Goal: Task Accomplishment & Management: Complete application form

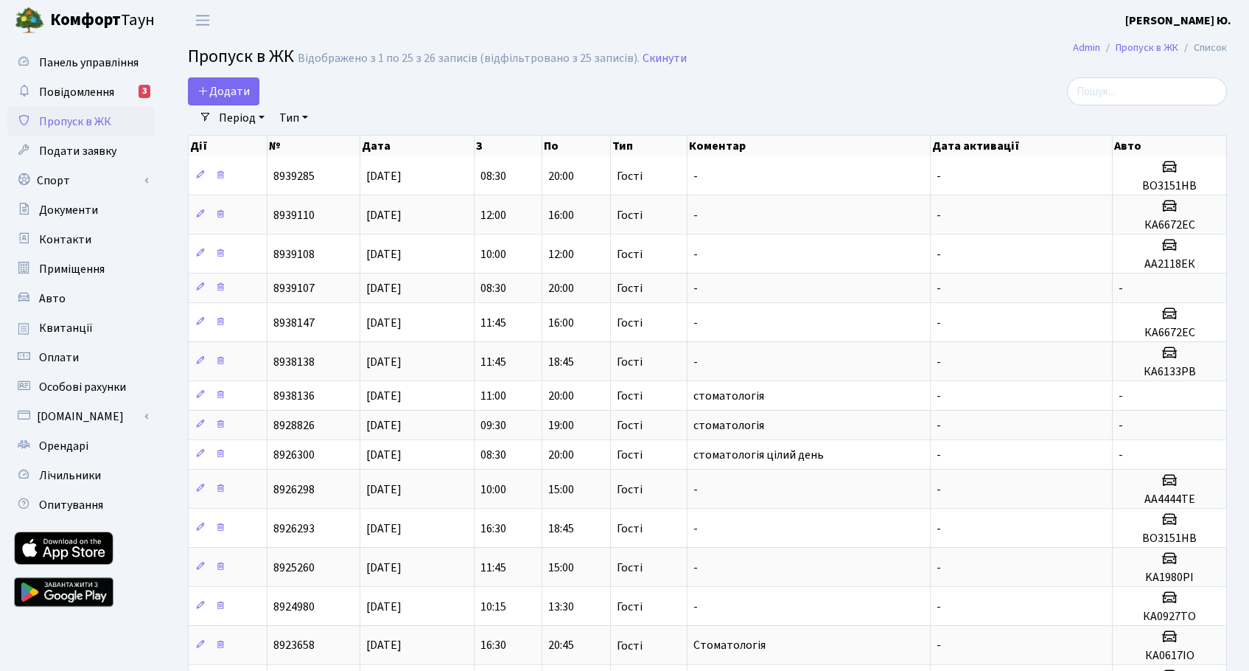
select select "25"
click at [229, 94] on span "Додати" at bounding box center [224, 91] width 52 height 16
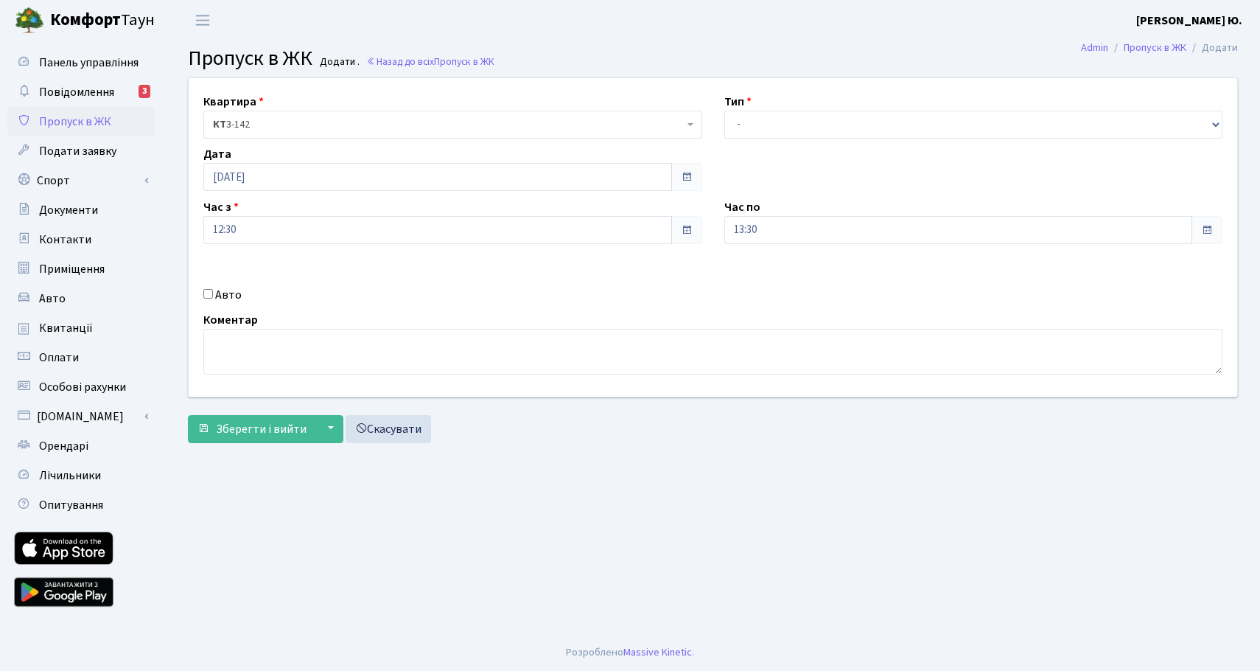
click at [206, 296] on input "Авто" at bounding box center [208, 294] width 10 height 10
checkbox input "true"
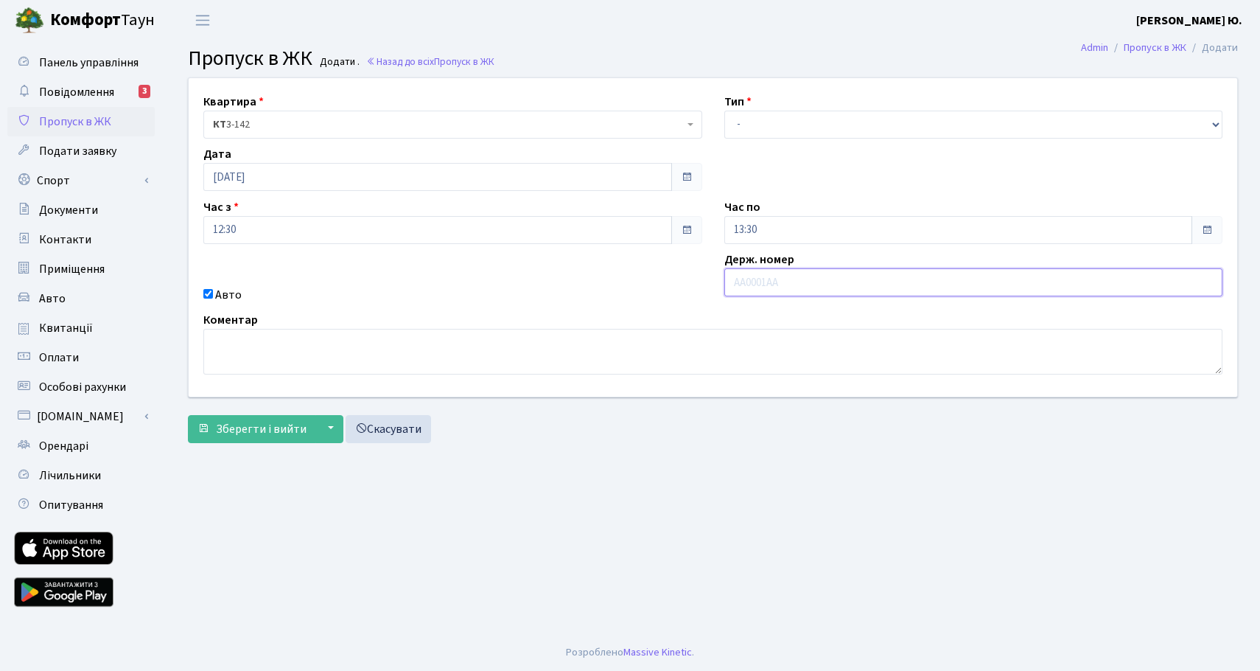
paste input "КА2114кн"
type input "КА2114КН"
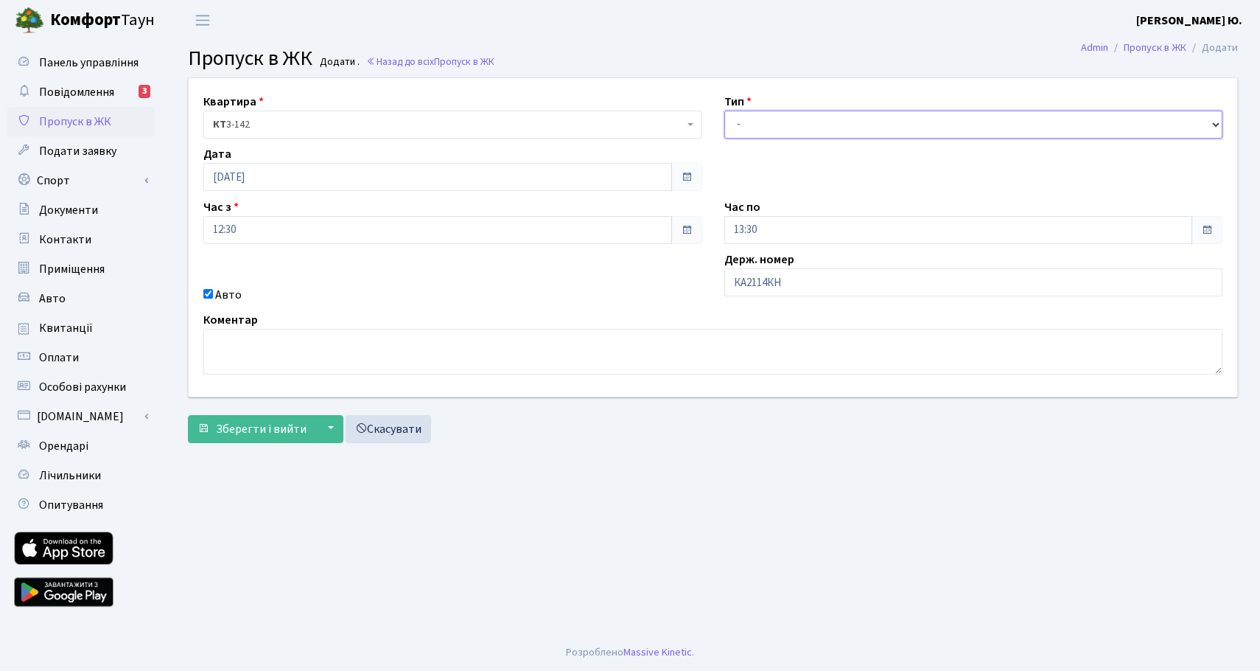
click at [748, 127] on select "- Доставка Таксі Гості Сервіс" at bounding box center [973, 125] width 499 height 28
select select "3"
click at [724, 111] on select "- Доставка Таксі Гості Сервіс" at bounding box center [973, 125] width 499 height 28
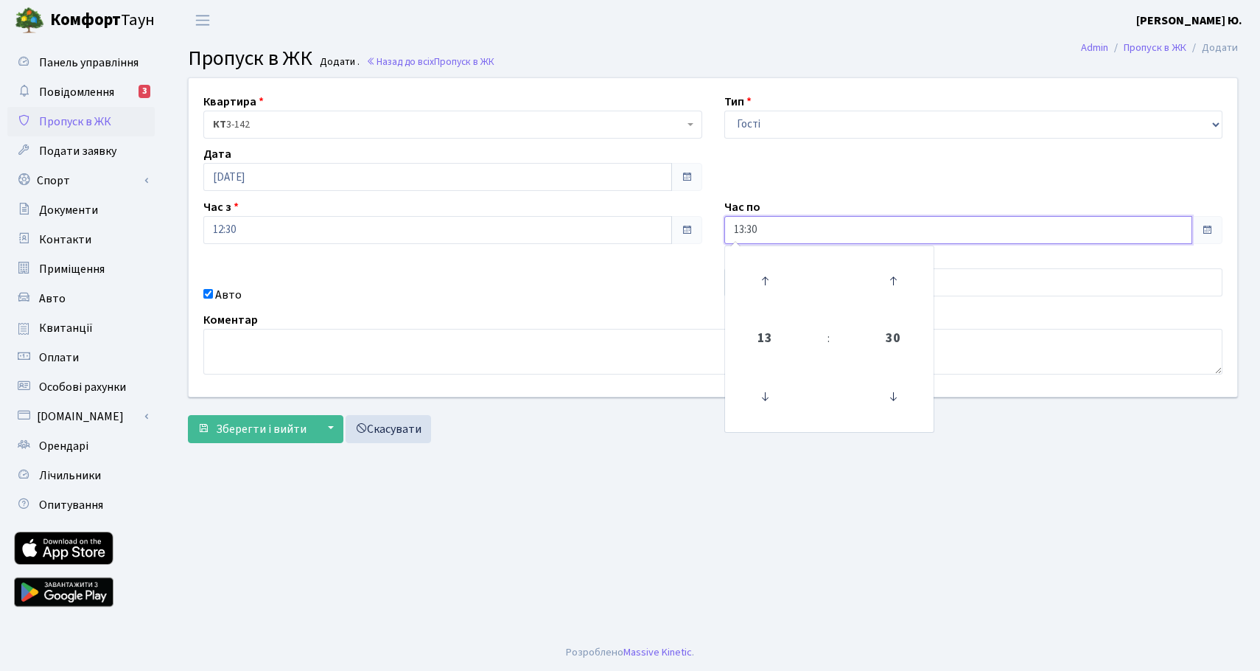
click at [769, 237] on input "13:30" at bounding box center [958, 230] width 469 height 28
drag, startPoint x: 770, startPoint y: 279, endPoint x: 627, endPoint y: 383, distance: 176.3
click at [771, 282] on icon at bounding box center [765, 281] width 40 height 40
type input "14:30"
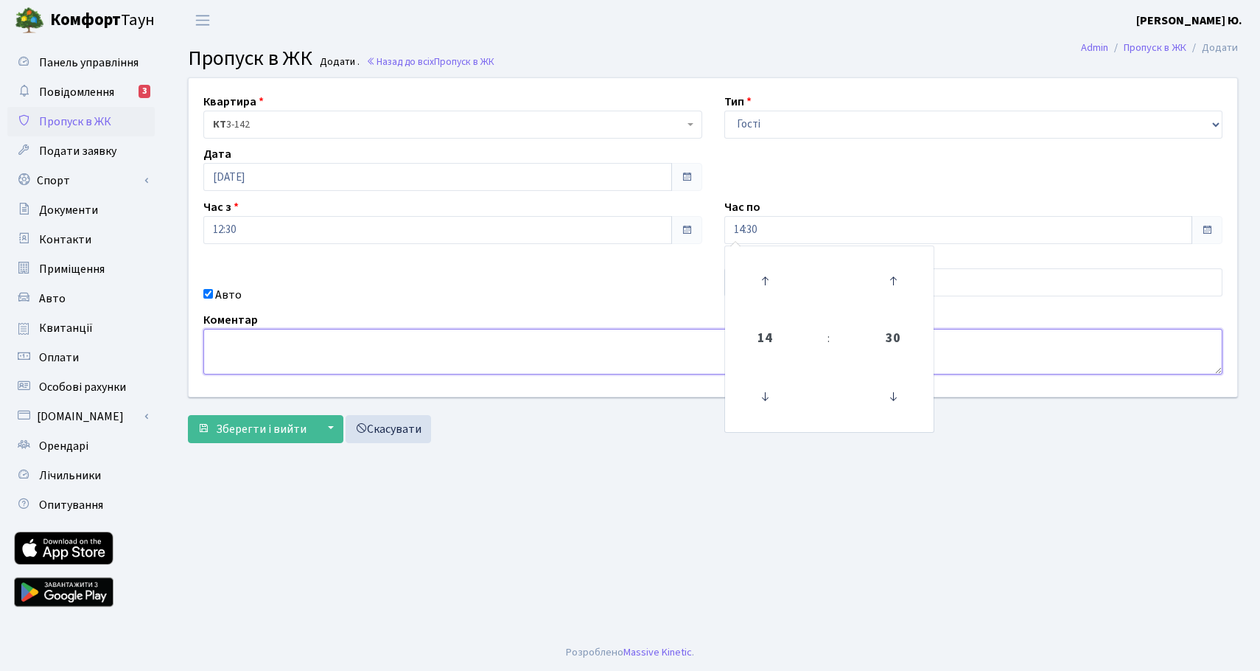
click at [326, 354] on textarea at bounding box center [712, 352] width 1019 height 46
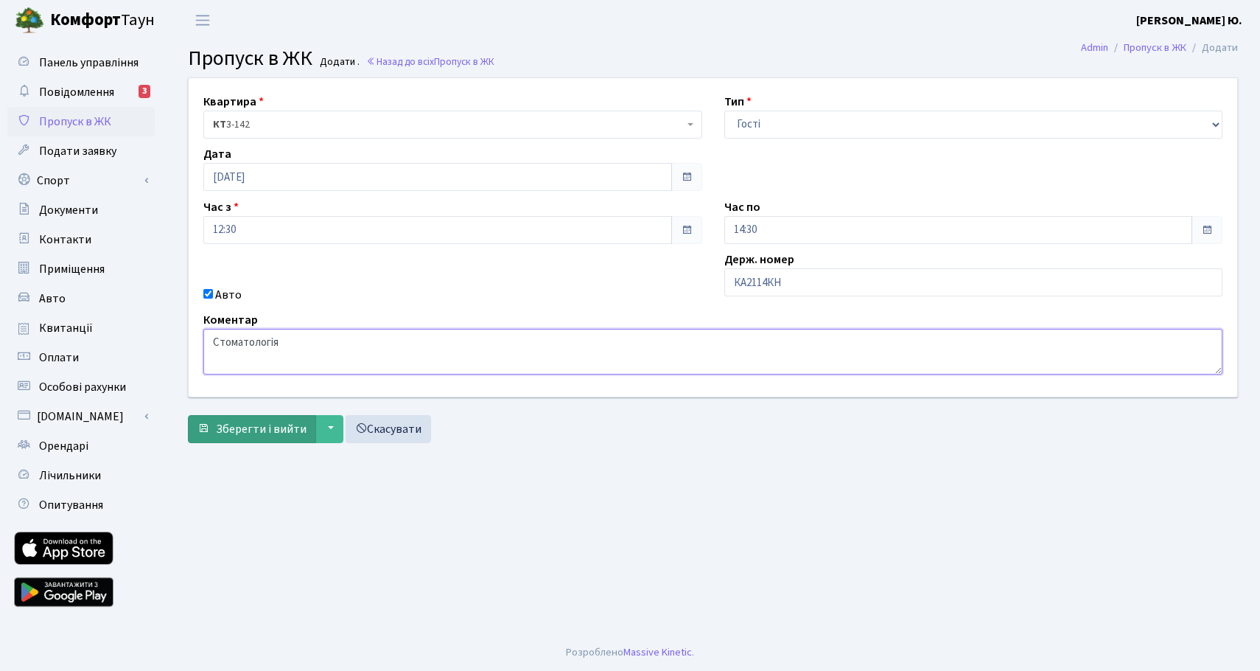
type textarea "Стоматологія"
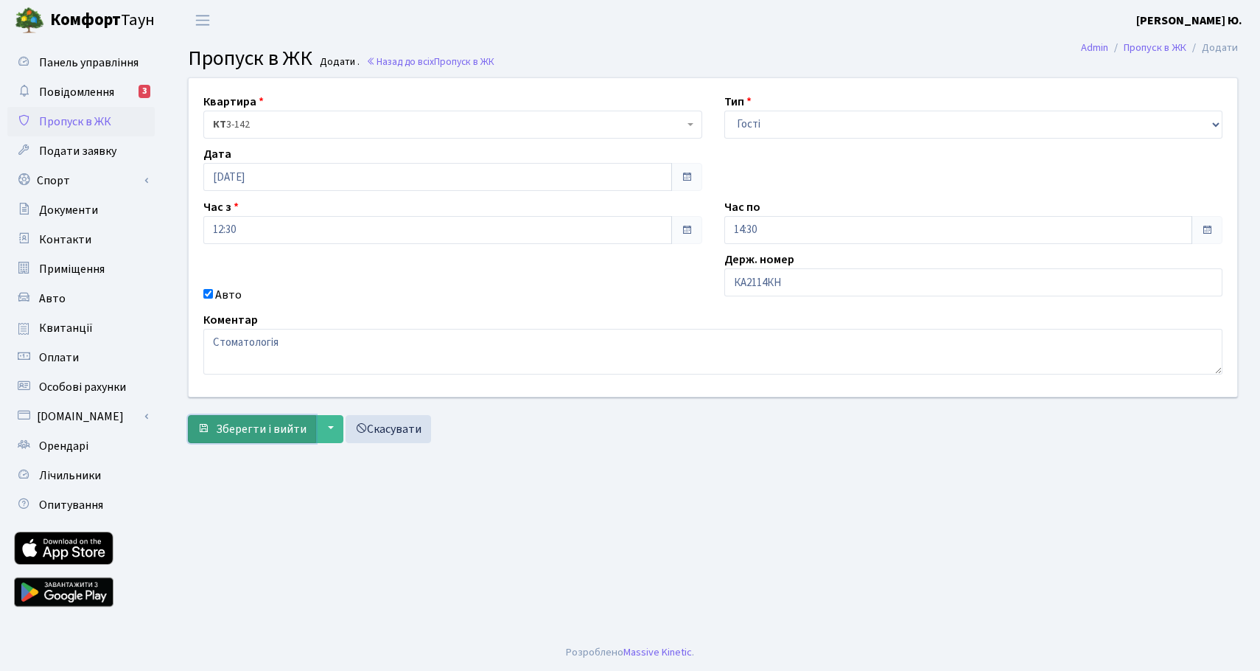
click at [248, 415] on button "Зберегти і вийти" at bounding box center [252, 429] width 128 height 28
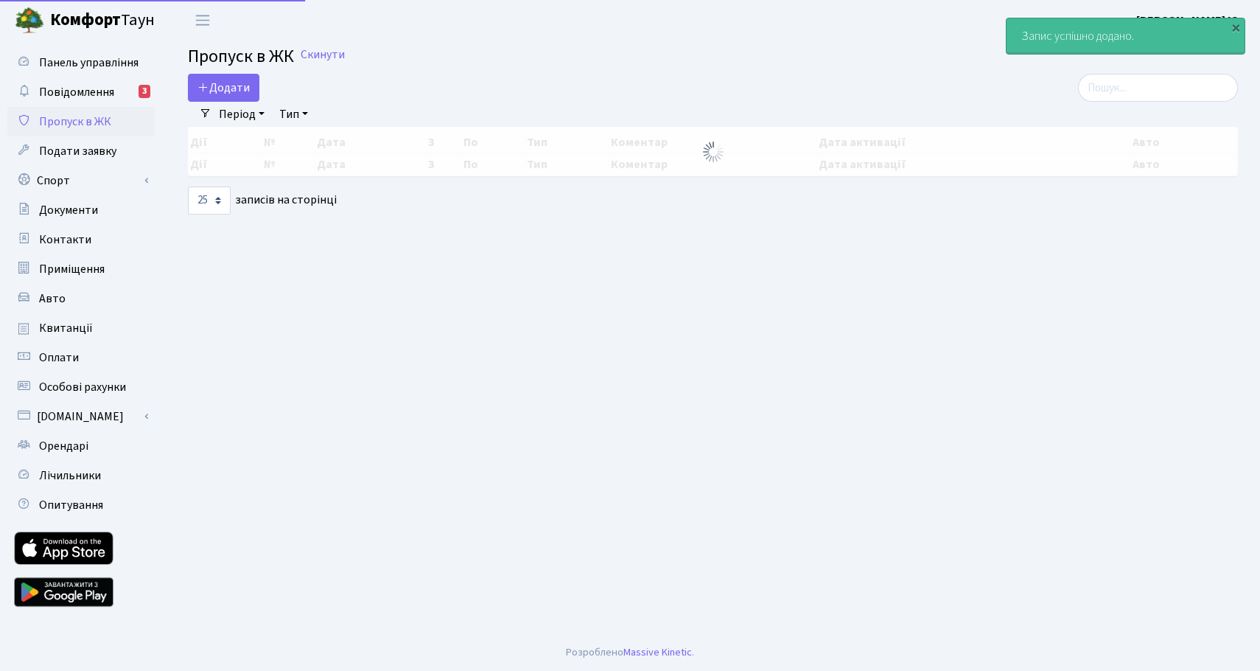
select select "25"
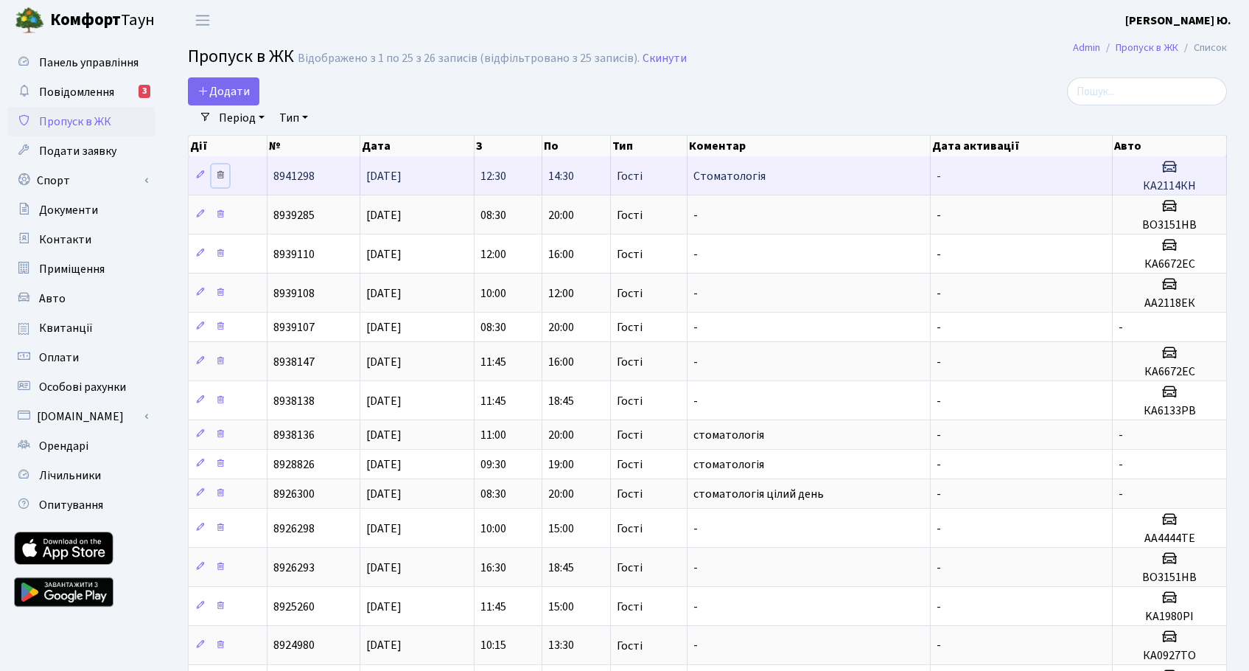
click at [222, 174] on icon at bounding box center [220, 175] width 10 height 10
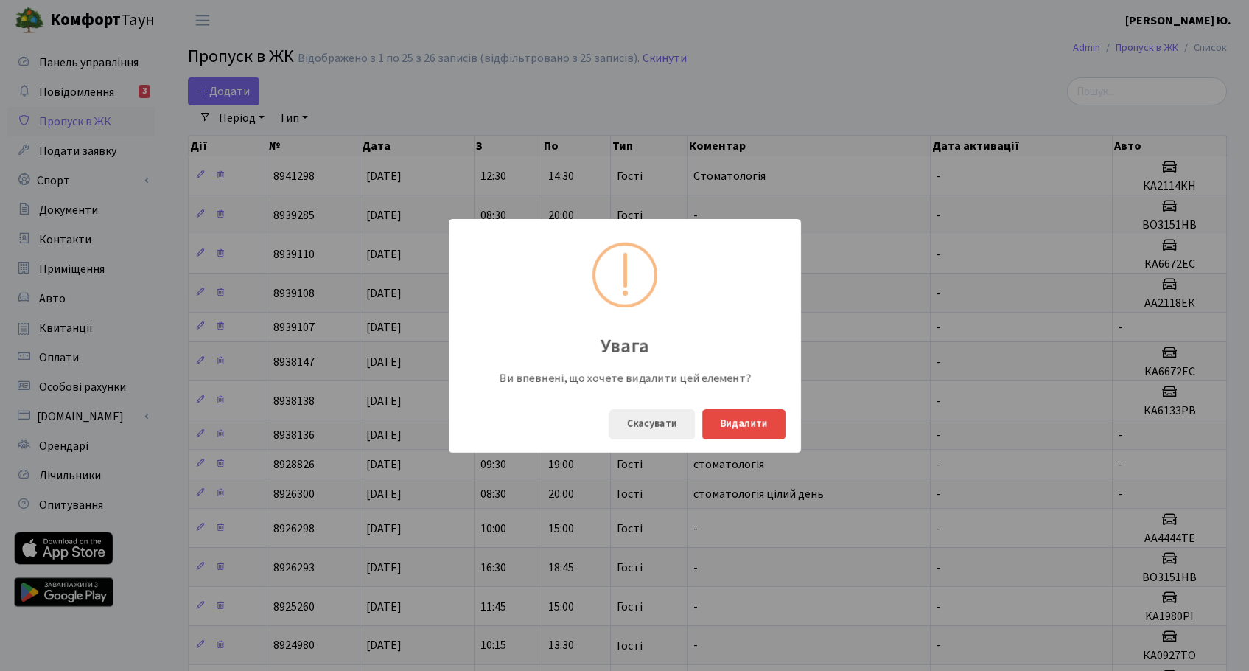
click at [226, 86] on div "Увага Ви впевнені, що хочете видалити цей елемент? Скасувати Видалити" at bounding box center [624, 335] width 1249 height 671
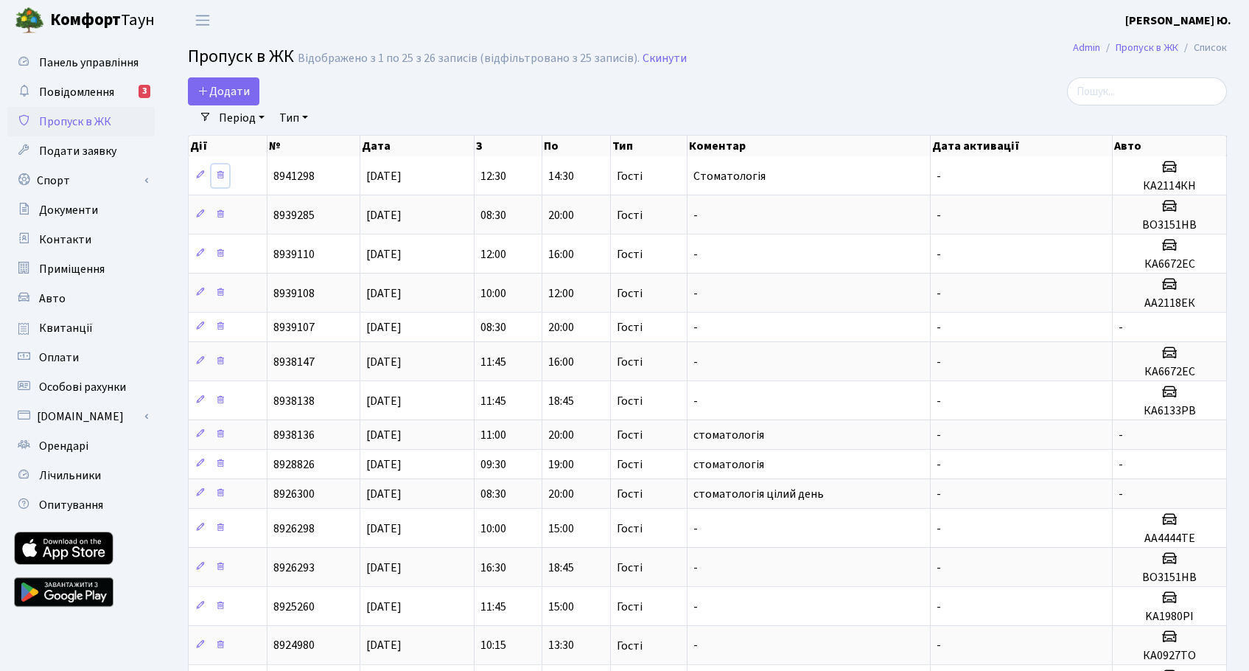
click at [217, 171] on icon at bounding box center [220, 175] width 10 height 10
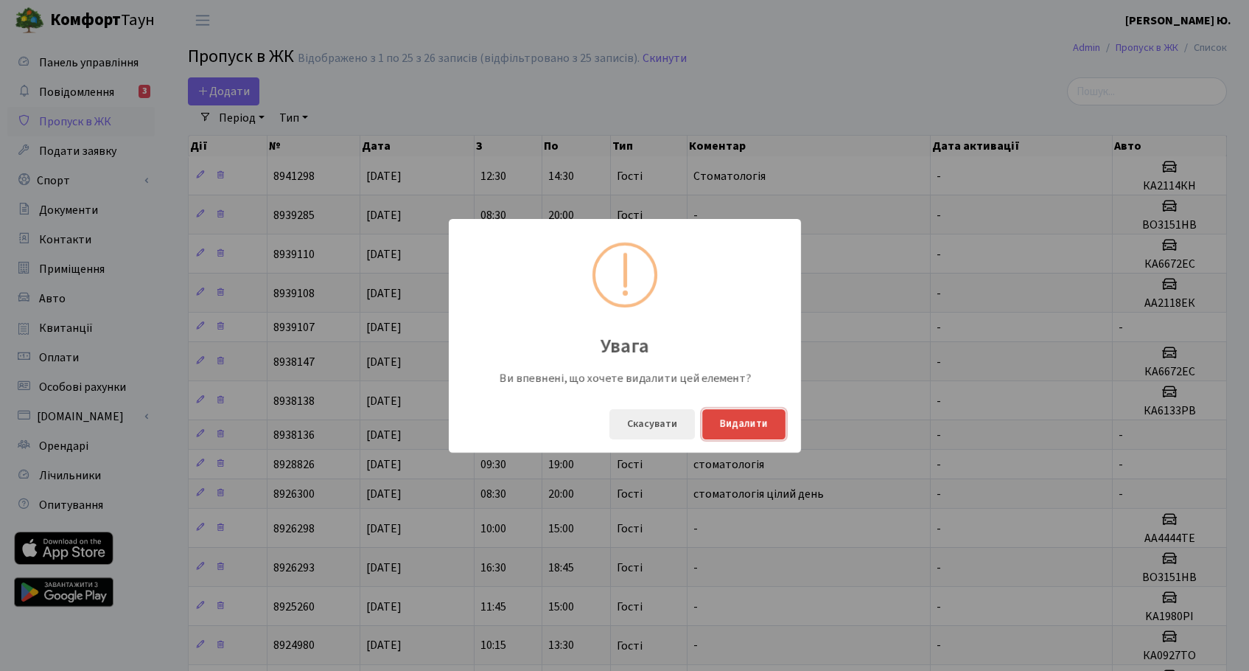
click at [733, 423] on button "Видалити" at bounding box center [743, 424] width 83 height 30
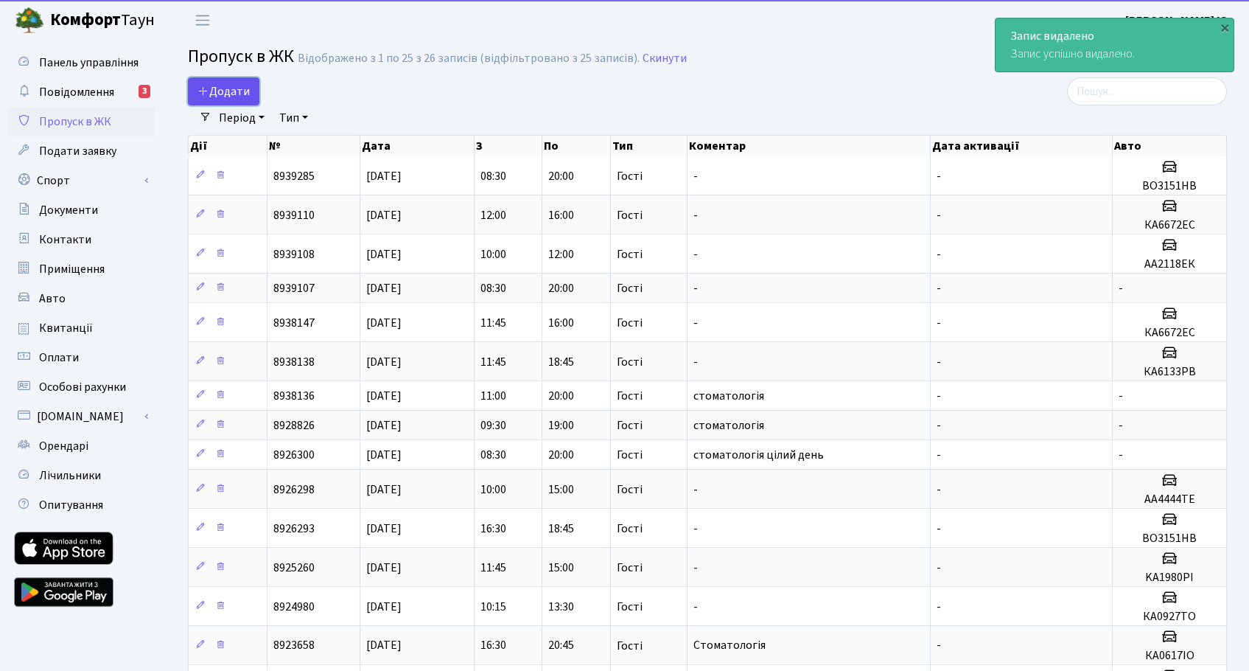
click at [229, 92] on span "Додати" at bounding box center [224, 91] width 52 height 16
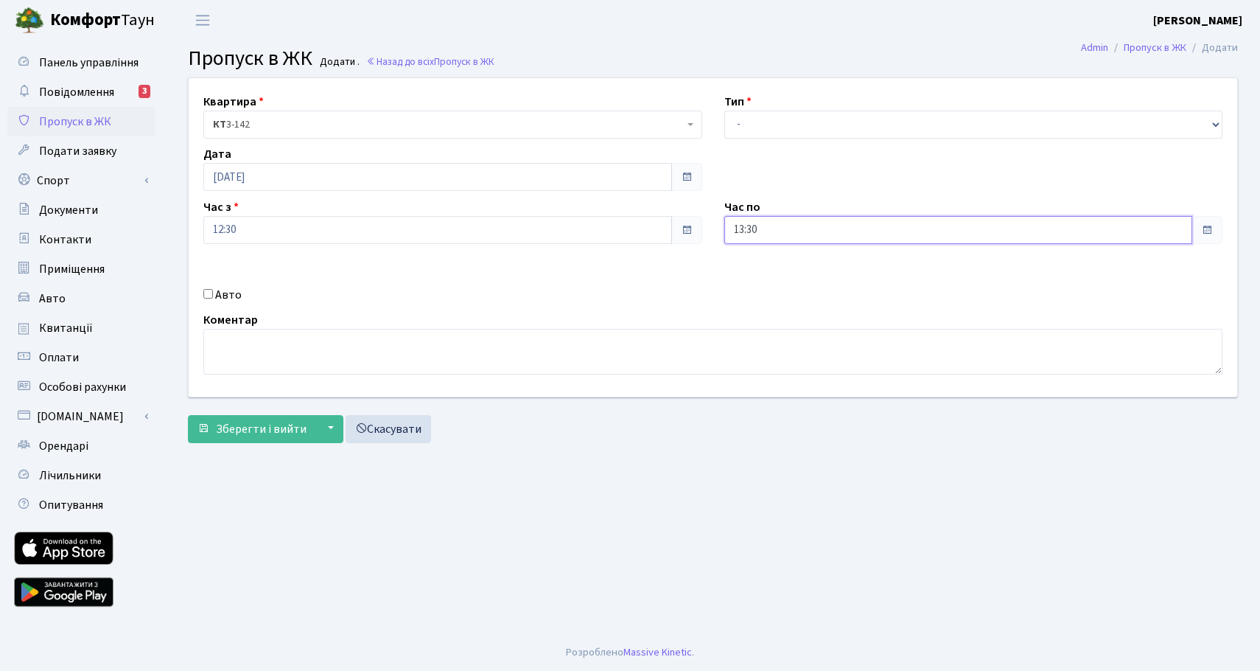
click at [755, 236] on input "13:30" at bounding box center [958, 230] width 469 height 28
click at [761, 272] on icon at bounding box center [765, 281] width 40 height 40
type input "14:30"
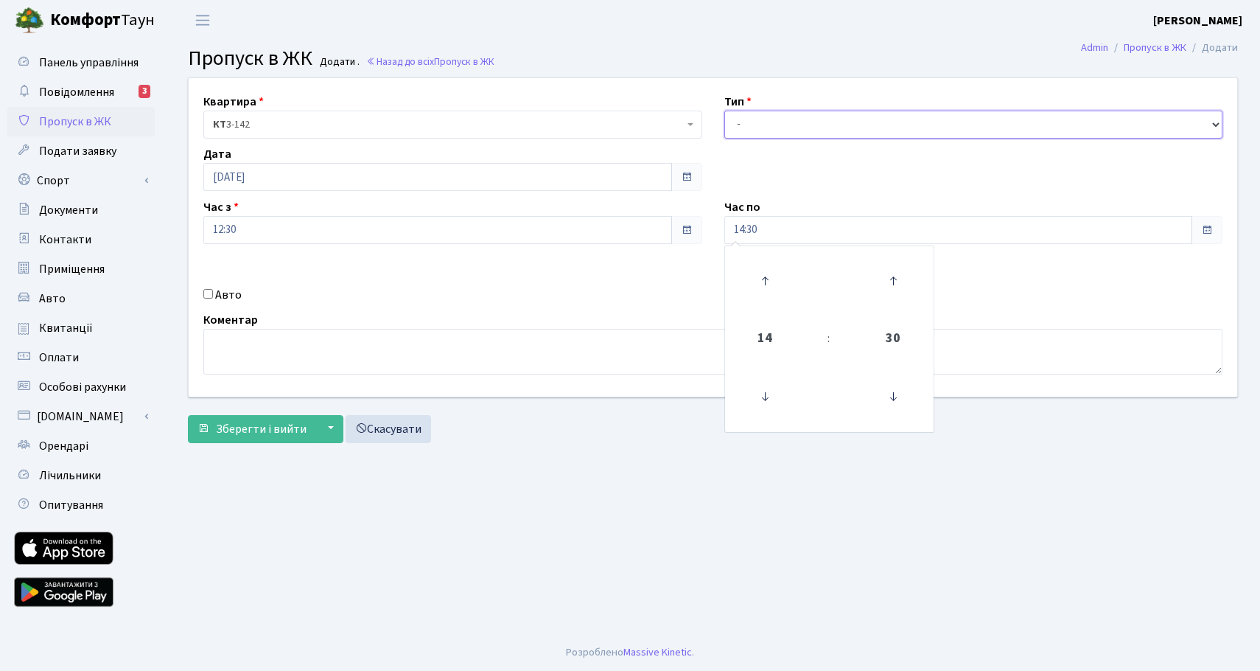
click at [749, 121] on select "- Доставка Таксі Гості Сервіс" at bounding box center [973, 125] width 499 height 28
select select "3"
click at [724, 111] on select "- Доставка Таксі Гості Сервіс" at bounding box center [973, 125] width 499 height 28
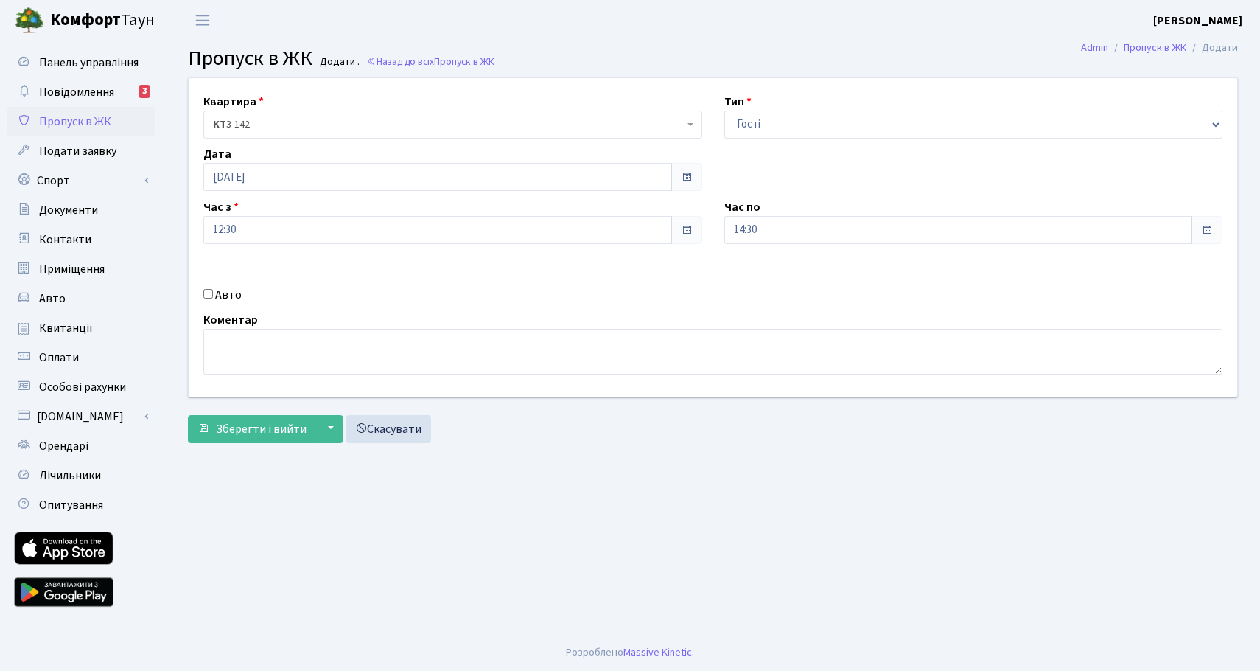
drag, startPoint x: 206, startPoint y: 291, endPoint x: 246, endPoint y: 291, distance: 39.8
click at [207, 290] on input "Авто" at bounding box center [208, 294] width 10 height 10
checkbox input "true"
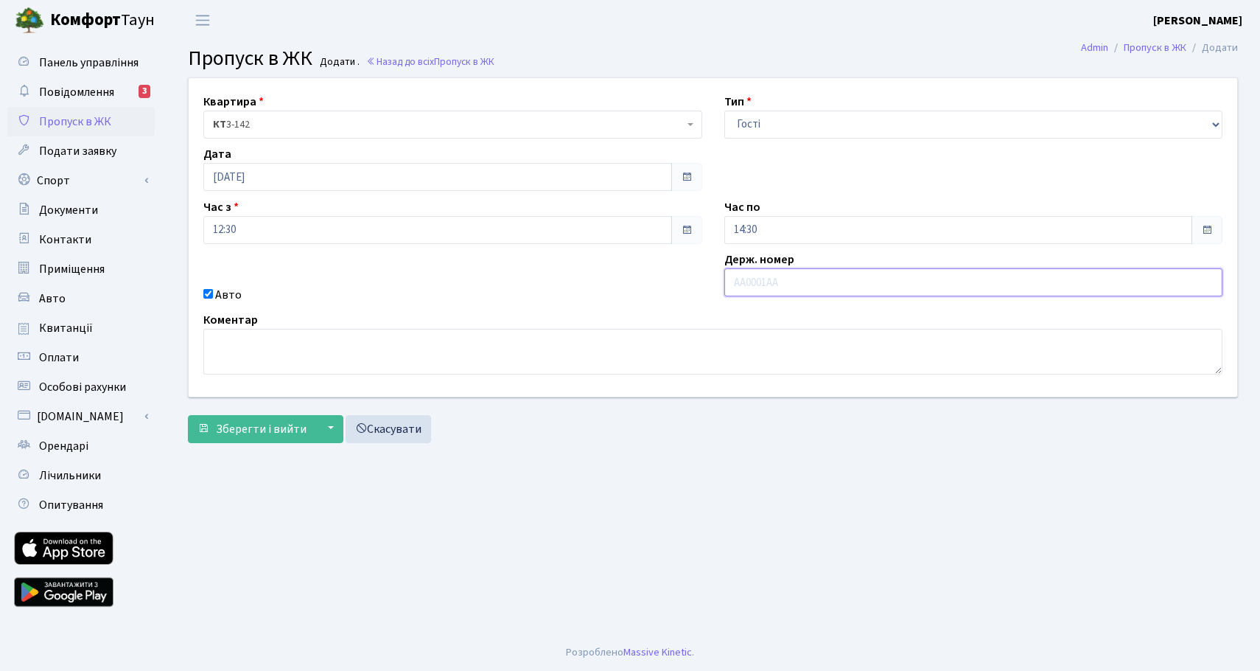
paste input "Ка2119рн"
type input "Ка2119РН"
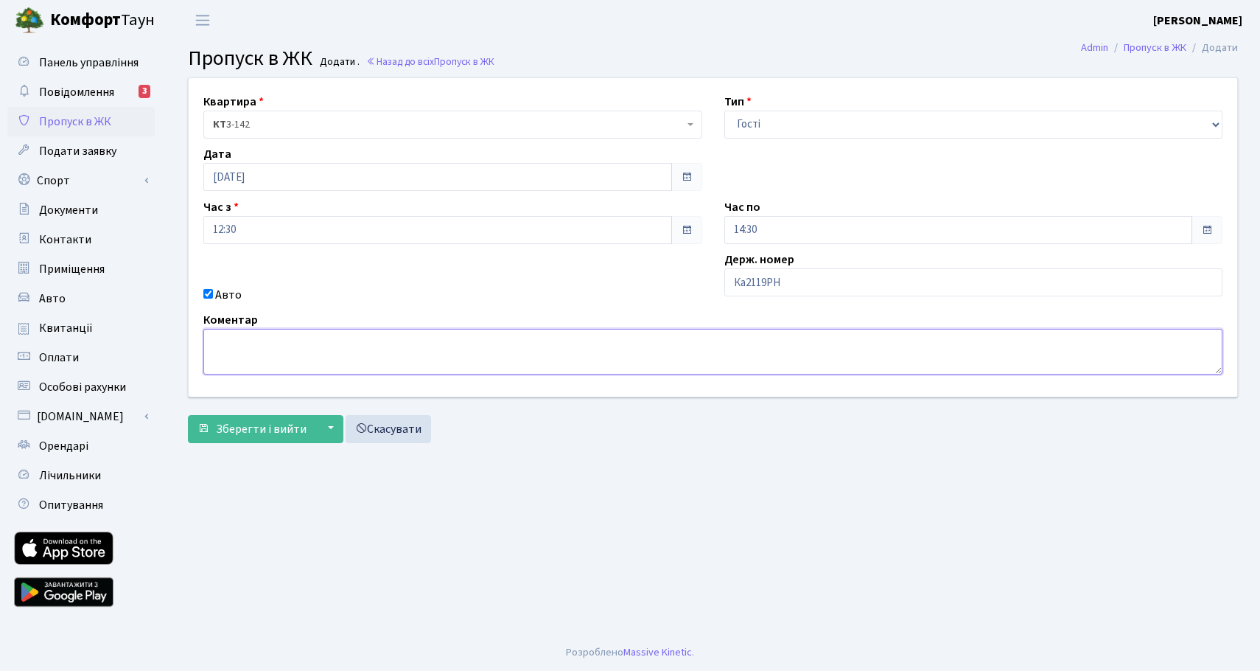
click at [314, 360] on textarea at bounding box center [712, 352] width 1019 height 46
type textarea "Стоматологія."
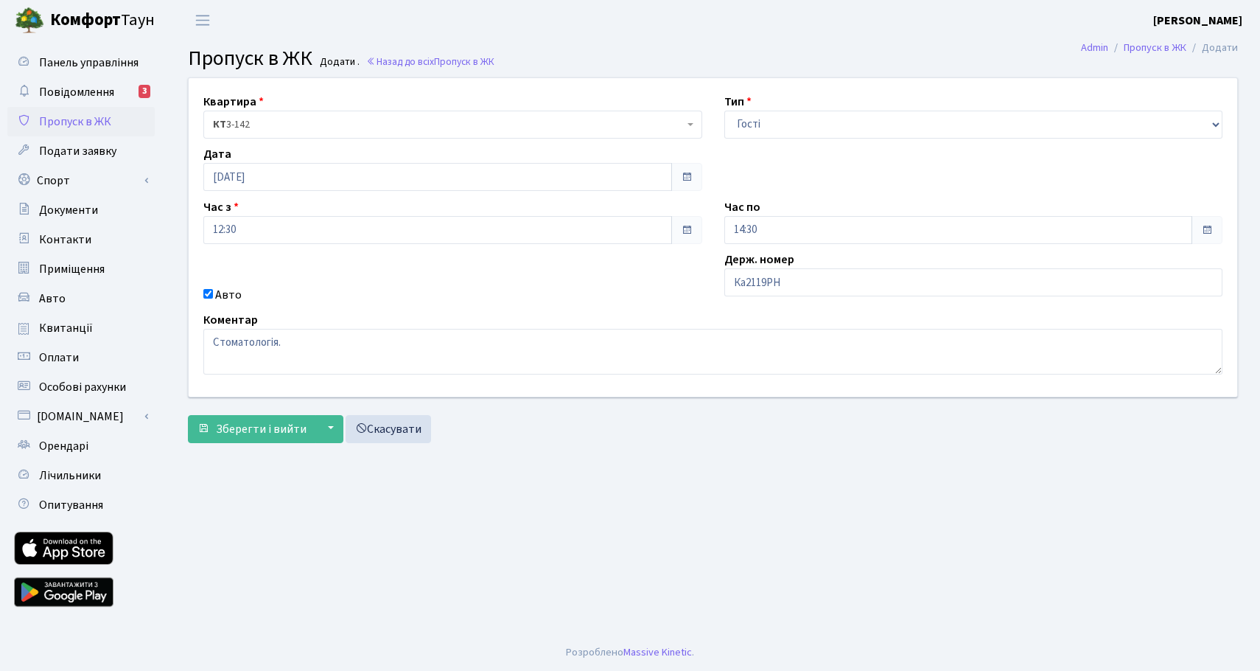
click at [254, 411] on form "Квартира <b>КТ</b>&nbsp;&nbsp;&nbsp;&nbsp;3-142 КТ 3-142 Тип - Доставка Таксі Г…" at bounding box center [713, 260] width 1050 height 366
click at [259, 424] on span "Зберегти і вийти" at bounding box center [261, 429] width 91 height 16
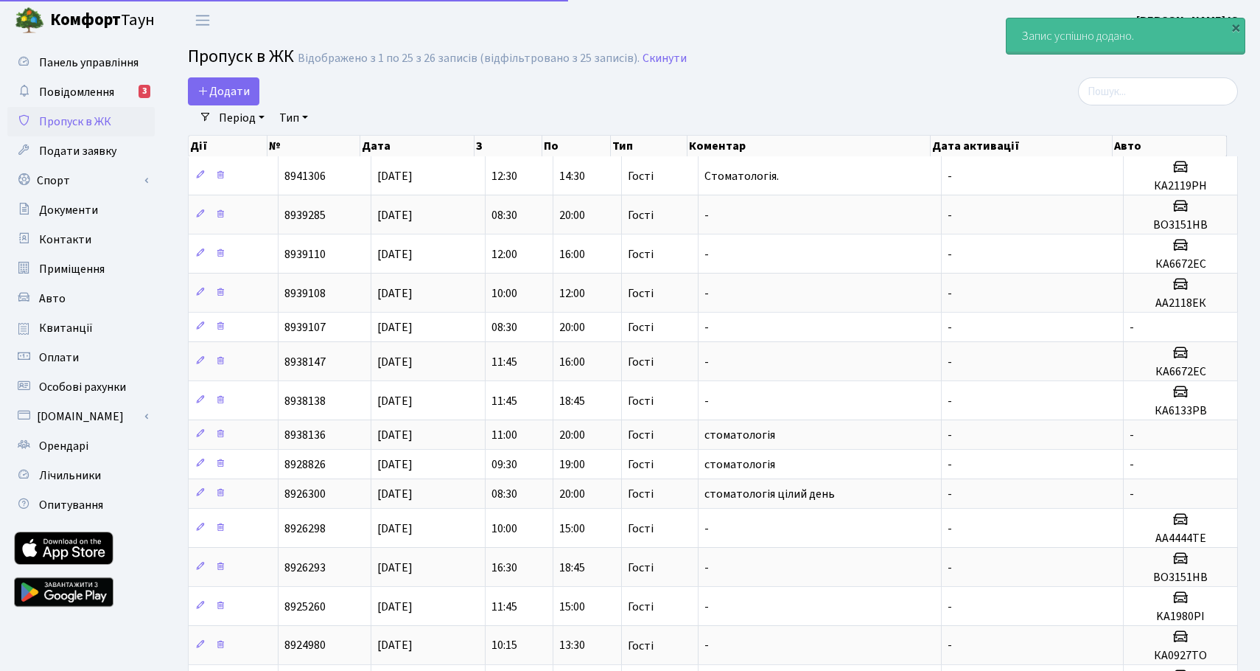
select select "25"
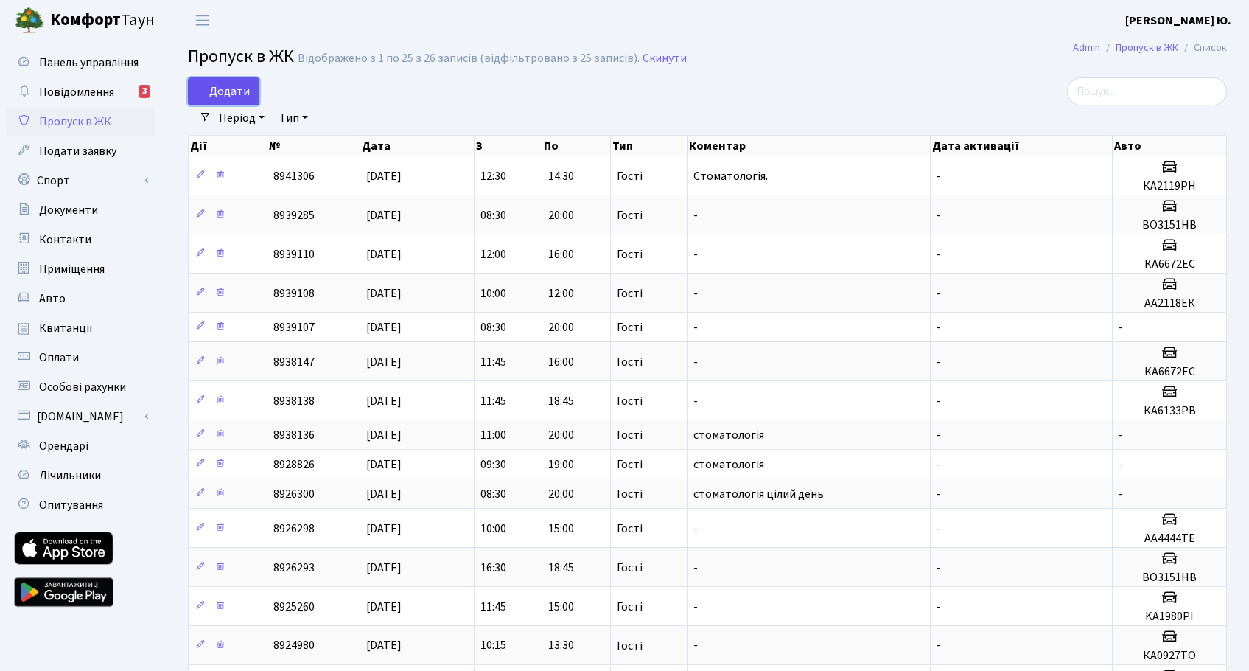
click at [230, 88] on span "Додати" at bounding box center [224, 91] width 52 height 16
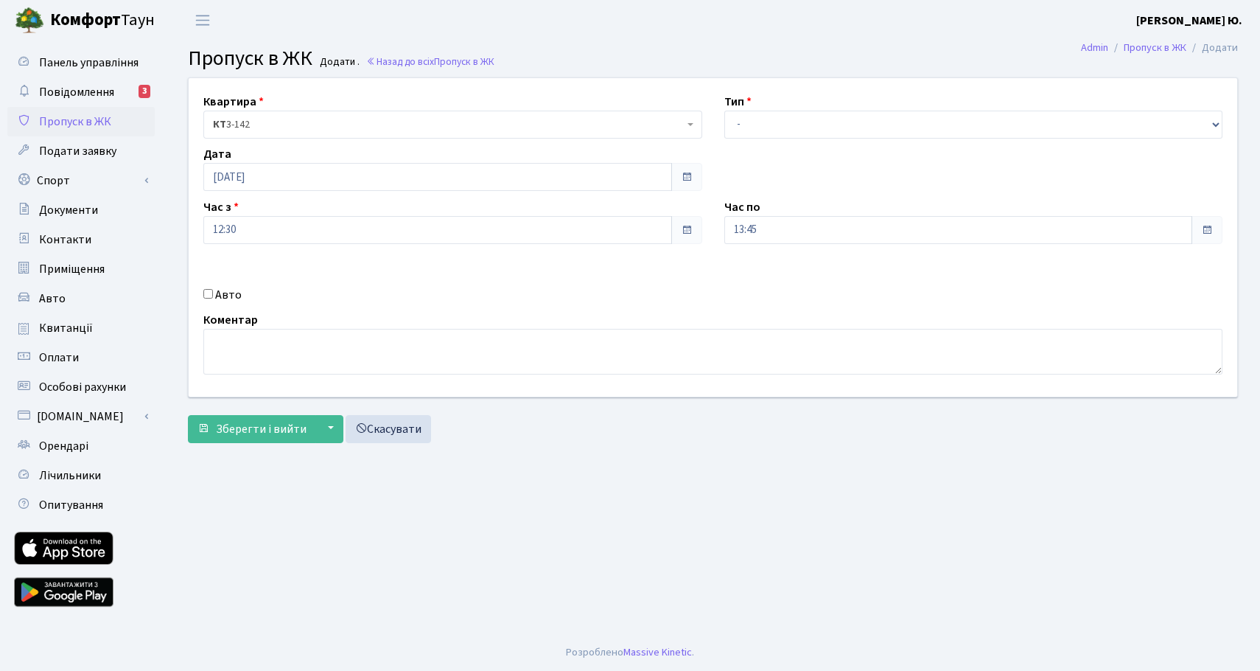
click at [207, 293] on input "Авто" at bounding box center [208, 294] width 10 height 10
checkbox input "true"
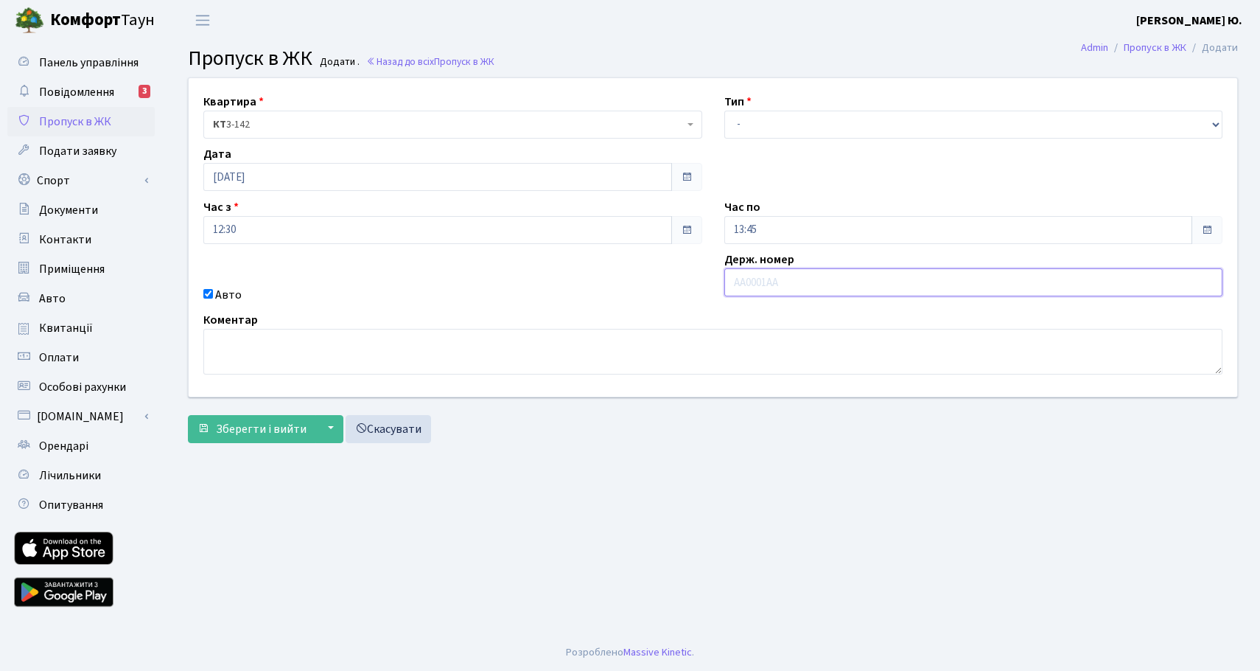
paste input "КА9568НІ"
type input "КА9568НІ"
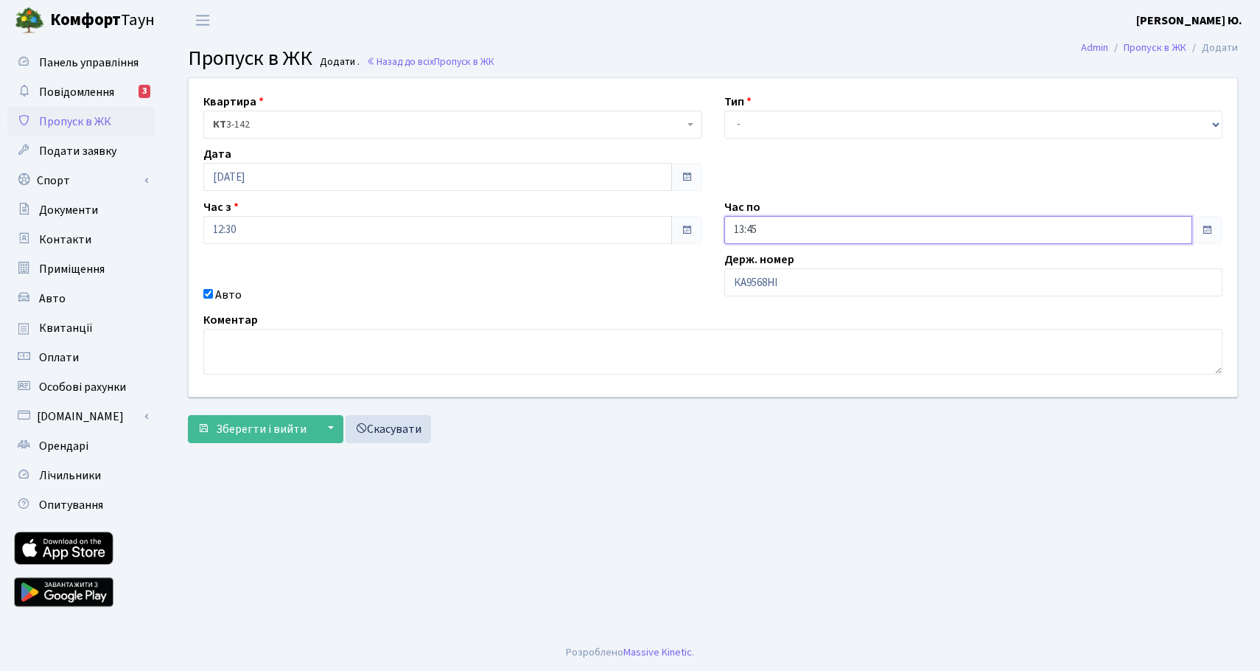
click at [765, 229] on input "13:45" at bounding box center [958, 230] width 469 height 28
click at [771, 284] on icon at bounding box center [765, 281] width 40 height 40
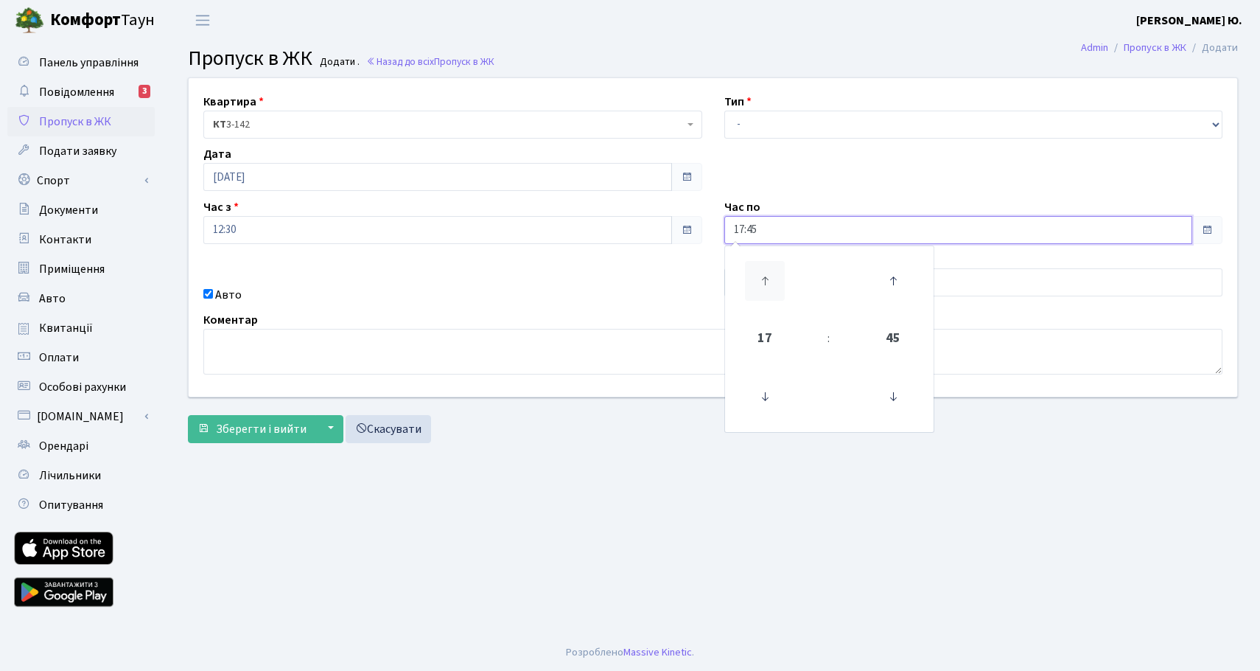
click at [766, 276] on icon at bounding box center [765, 281] width 40 height 40
type input "19:45"
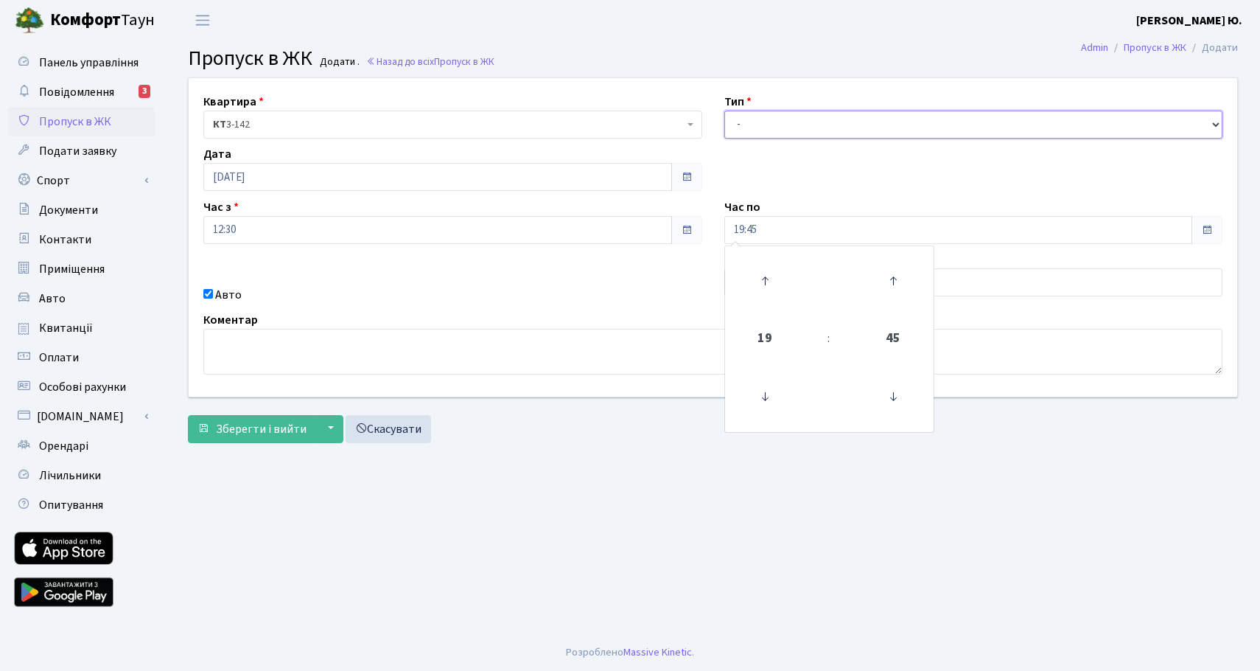
drag, startPoint x: 740, startPoint y: 119, endPoint x: 742, endPoint y: 138, distance: 19.3
click at [740, 119] on select "- Доставка Таксі Гості Сервіс" at bounding box center [973, 125] width 499 height 28
select select "3"
click at [724, 111] on select "- Доставка Таксі Гості Сервіс" at bounding box center [973, 125] width 499 height 28
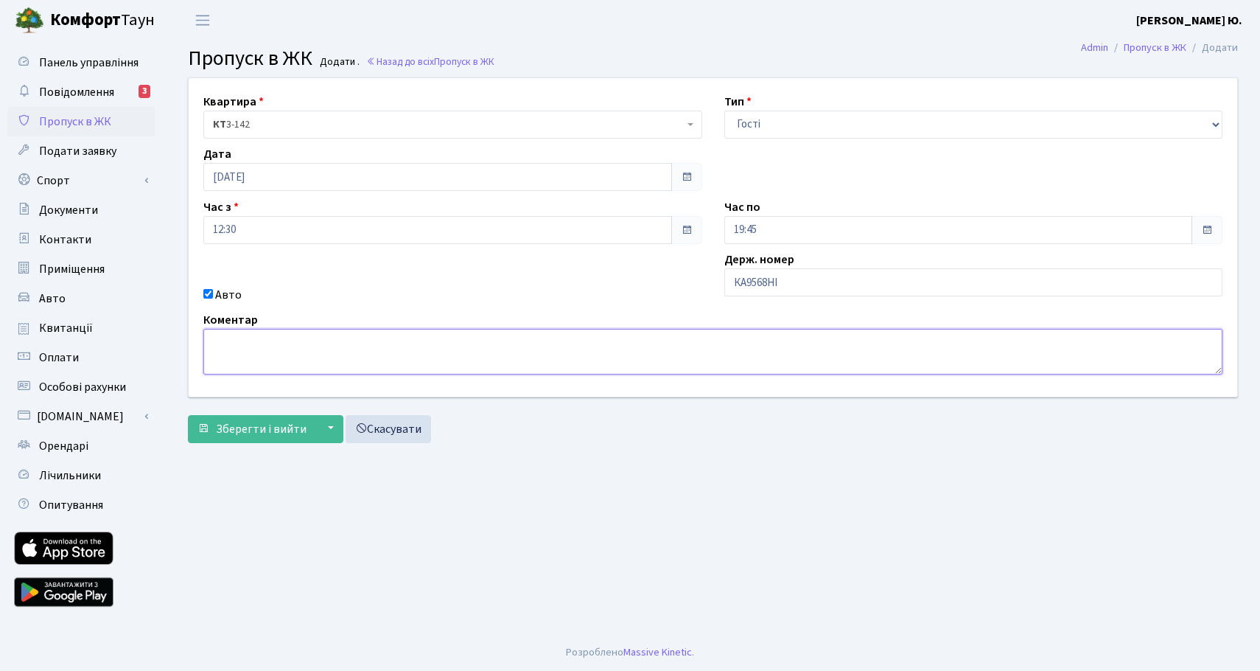
click at [343, 353] on textarea at bounding box center [712, 352] width 1019 height 46
type textarea "Стоматологія"
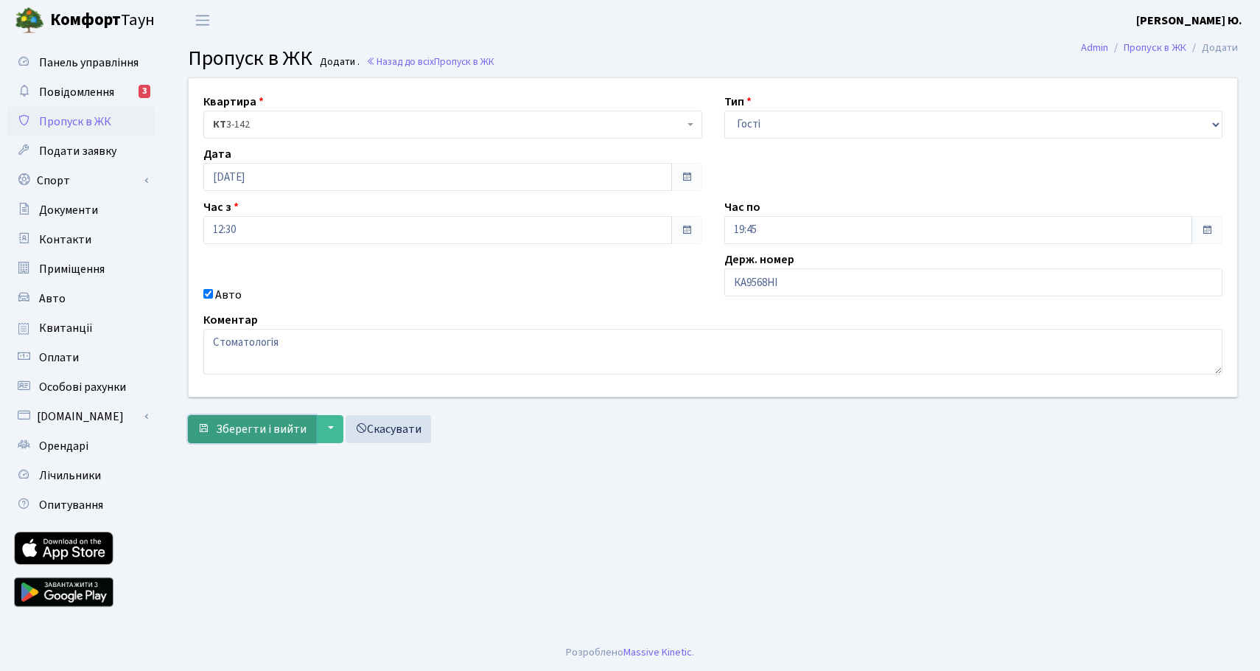
click at [273, 431] on span "Зберегти і вийти" at bounding box center [261, 429] width 91 height 16
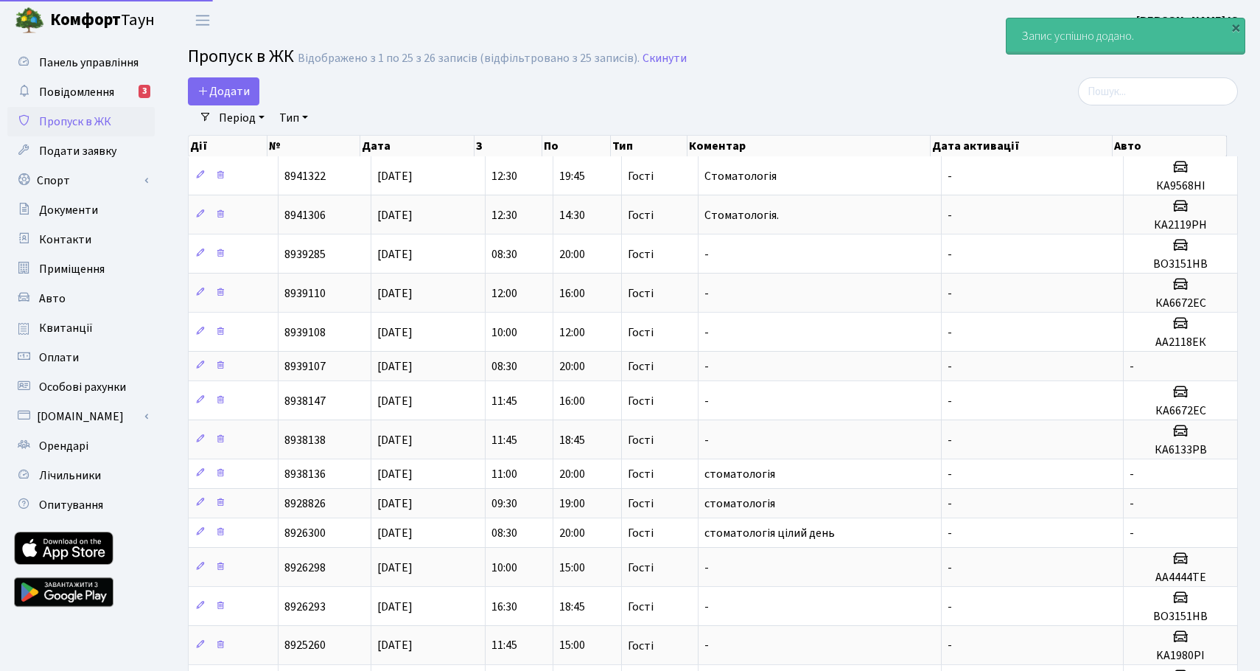
select select "25"
